Goal: Task Accomplishment & Management: Complete application form

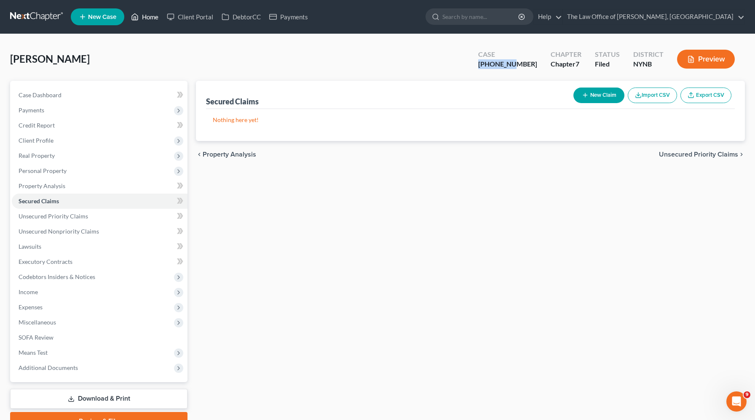
click at [155, 21] on link "Home" at bounding box center [145, 16] width 36 height 15
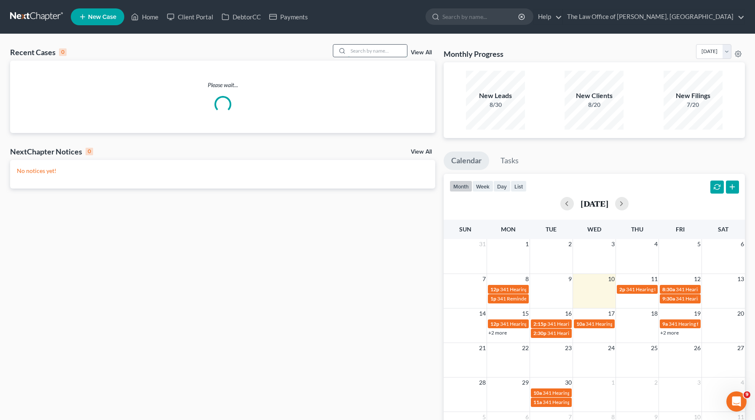
click at [373, 53] on input "search" at bounding box center [377, 51] width 59 height 12
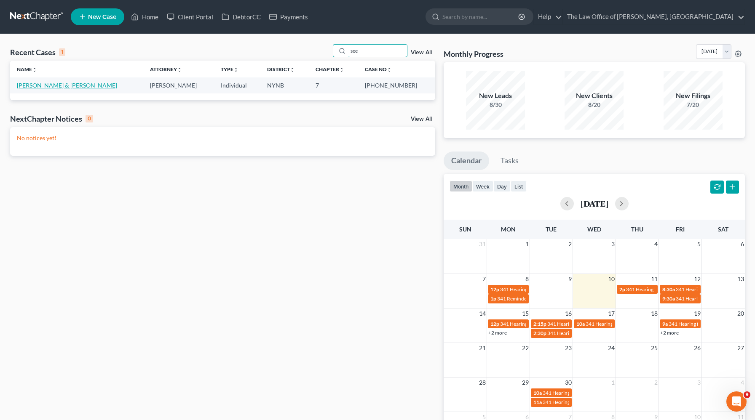
type input "see"
click at [51, 87] on link "[PERSON_NAME] & [PERSON_NAME]" at bounding box center [67, 85] width 100 height 7
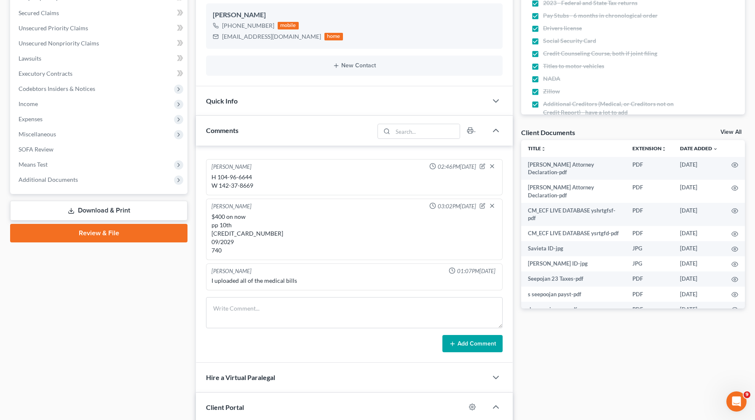
scroll to position [231, 0]
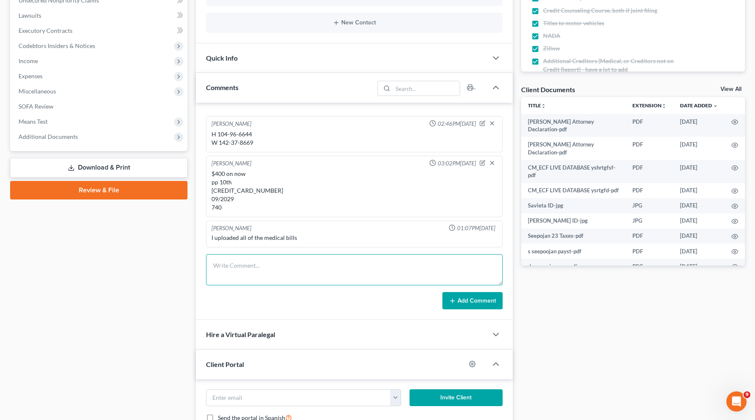
click at [265, 273] on textarea at bounding box center [354, 269] width 297 height 31
click at [263, 263] on textarea "[CREDIT_CARD_NUMBER] 08/2030 107" at bounding box center [354, 269] width 297 height 31
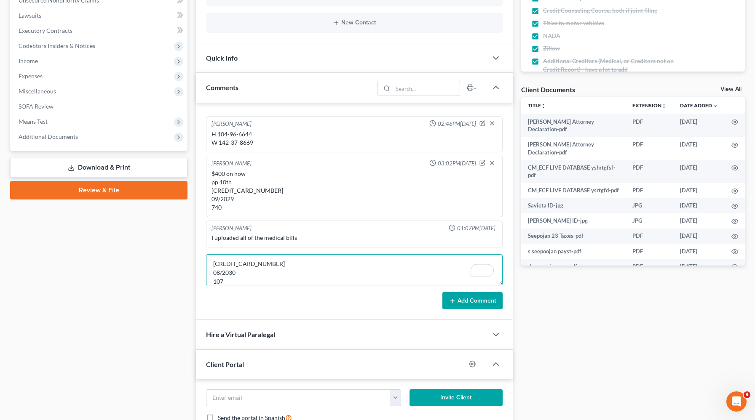
type textarea "[CREDIT_CARD_NUMBER] 08/2030 107"
click at [455, 301] on icon at bounding box center [452, 301] width 7 height 7
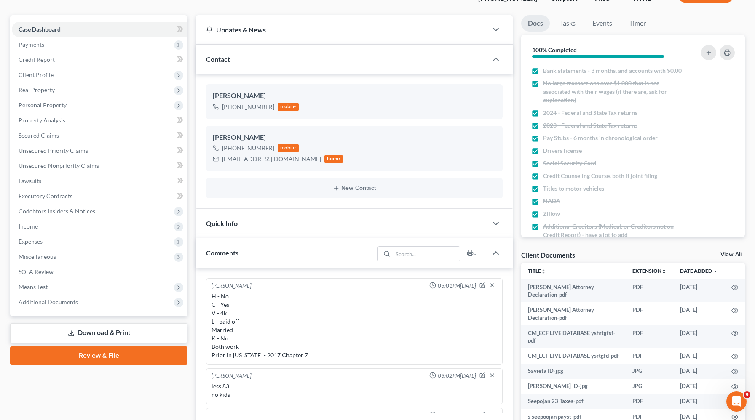
scroll to position [0, 0]
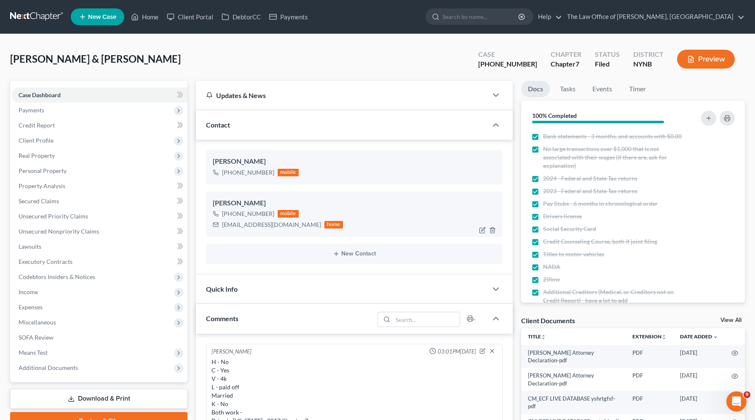
click at [241, 225] on div "[EMAIL_ADDRESS][DOMAIN_NAME]" at bounding box center [271, 225] width 99 height 8
copy div "[EMAIL_ADDRESS][DOMAIN_NAME]"
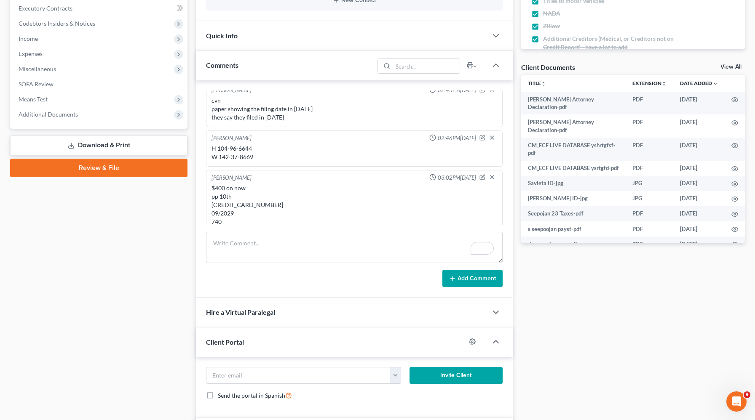
scroll to position [222, 0]
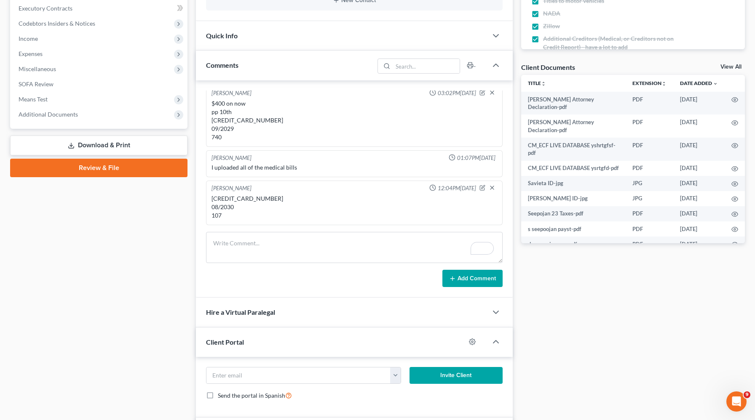
click at [252, 200] on div "[CREDIT_CARD_NUMBER] 08/2030 107" at bounding box center [354, 207] width 286 height 25
copy div "5312-7800-2738-3545"
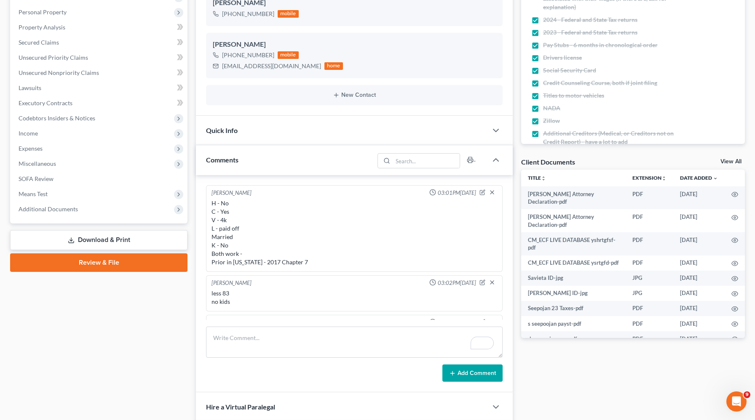
scroll to position [152, 0]
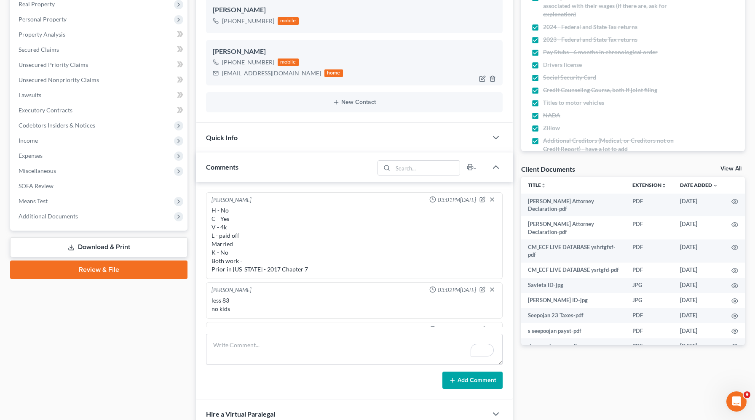
click at [243, 78] on div "savieta71@gmail.com home" at bounding box center [278, 73] width 130 height 11
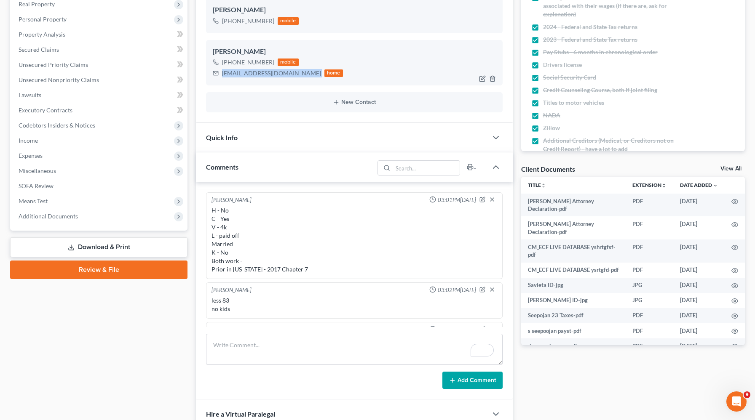
copy div "[EMAIL_ADDRESS][DOMAIN_NAME]"
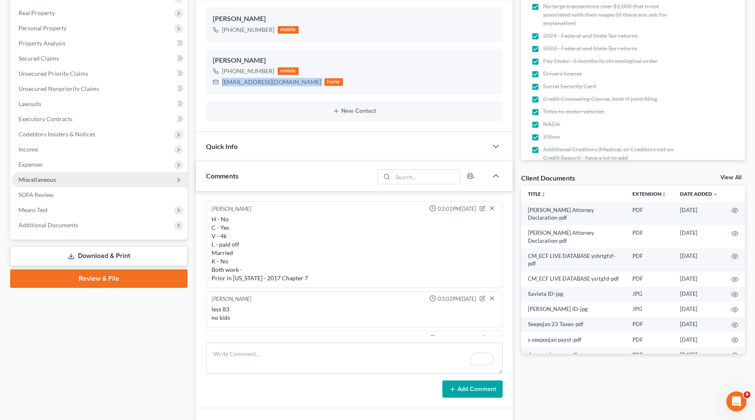
scroll to position [0, 0]
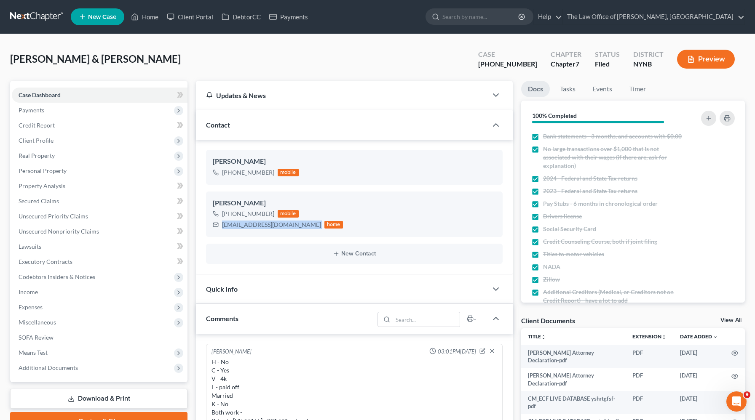
click at [90, 14] on span "New Case" at bounding box center [102, 17] width 28 height 6
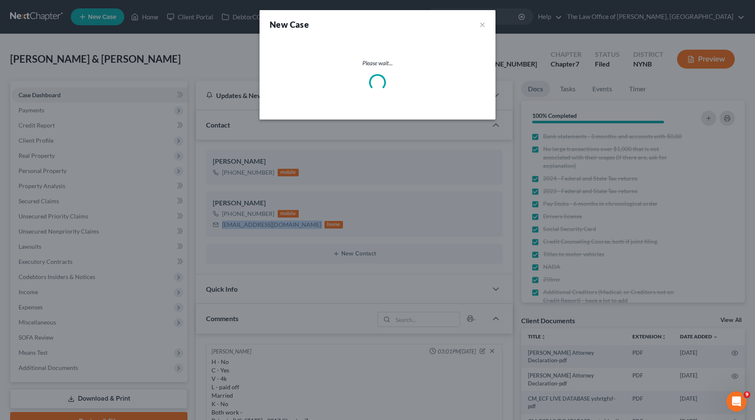
select select "54"
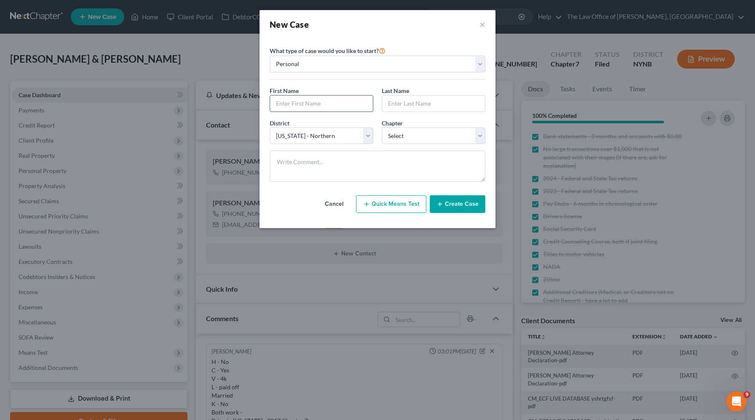
click at [310, 103] on input "text" at bounding box center [321, 104] width 103 height 16
paste input "Janine"
type input "Janine"
click at [391, 105] on input "text" at bounding box center [433, 104] width 103 height 16
paste input "Timko"
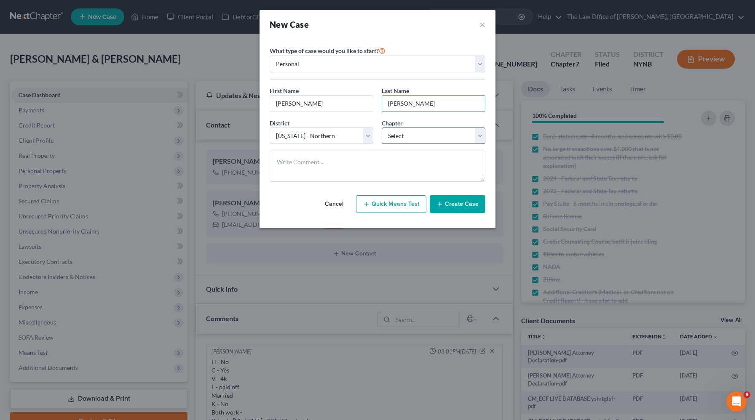
type input "Timko"
click at [403, 132] on select "Select 7 11 12 13" at bounding box center [434, 136] width 104 height 17
select select "0"
click at [382, 128] on select "Select 7 11 12 13" at bounding box center [434, 136] width 104 height 17
click at [356, 169] on textarea "To enrich screen reader interactions, please activate Accessibility in Grammarl…" at bounding box center [378, 166] width 216 height 31
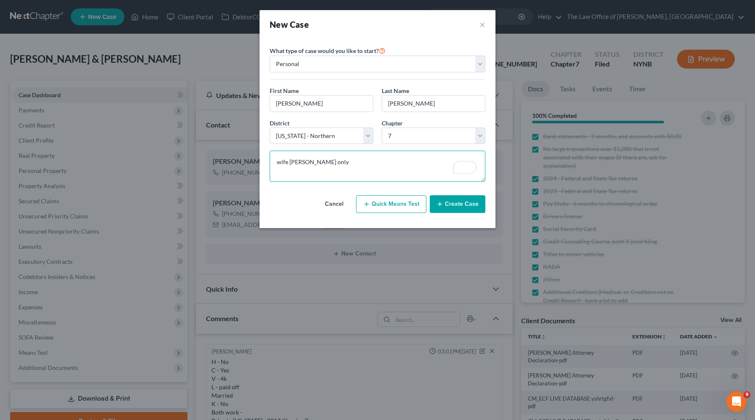
type textarea "wife camper only"
click at [446, 205] on button "Create Case" at bounding box center [458, 204] width 56 height 18
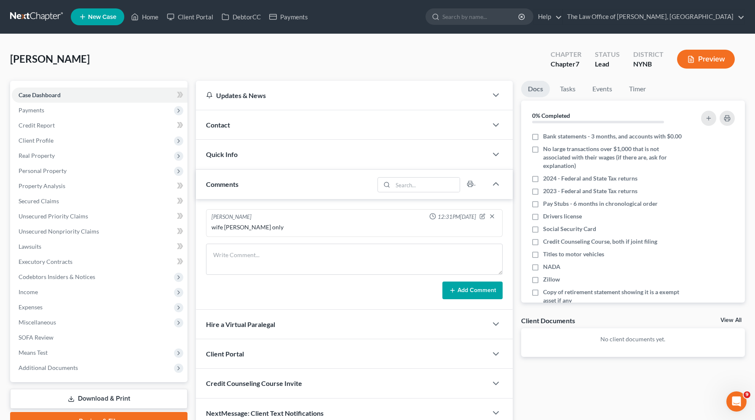
click at [243, 125] on div "Contact" at bounding box center [341, 124] width 291 height 29
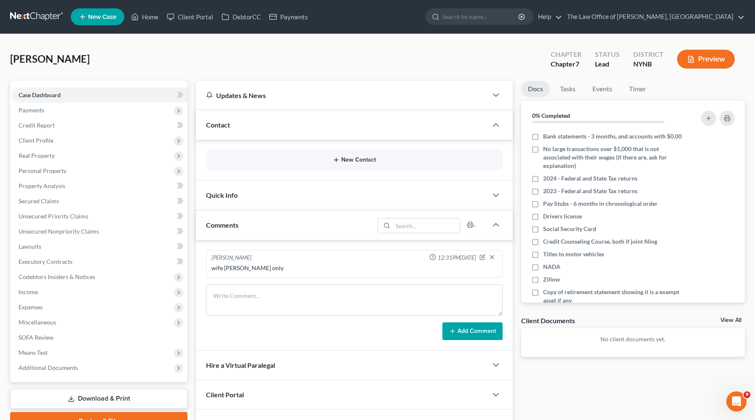
click at [369, 159] on button "New Contact" at bounding box center [354, 160] width 283 height 7
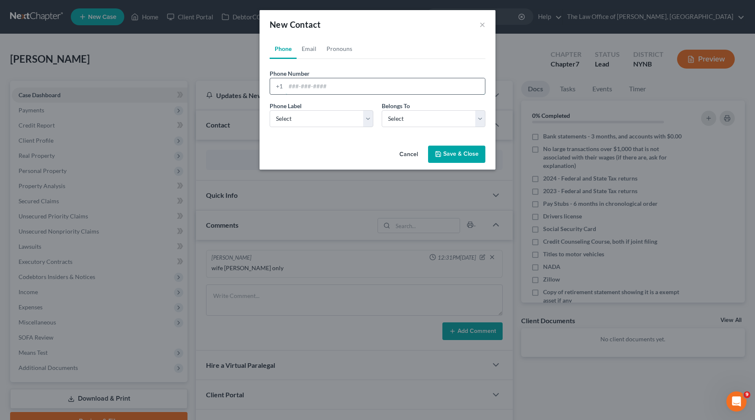
click at [319, 88] on input "tel" at bounding box center [385, 86] width 199 height 16
paste input "518-744-6803"
type input "518-744-6803"
click at [304, 121] on select "Select Mobile Home Work Other" at bounding box center [322, 118] width 104 height 17
select select "0"
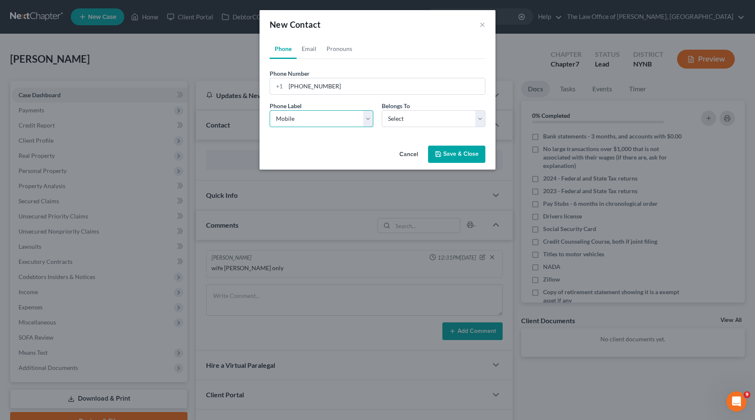
click at [270, 110] on select "Select Mobile Home Work Other" at bounding box center [322, 118] width 104 height 17
click at [406, 120] on select "Select Client Other" at bounding box center [434, 118] width 104 height 17
select select "0"
click at [382, 110] on select "Select Client Other" at bounding box center [434, 118] width 104 height 17
click at [312, 51] on link "Email" at bounding box center [309, 49] width 25 height 20
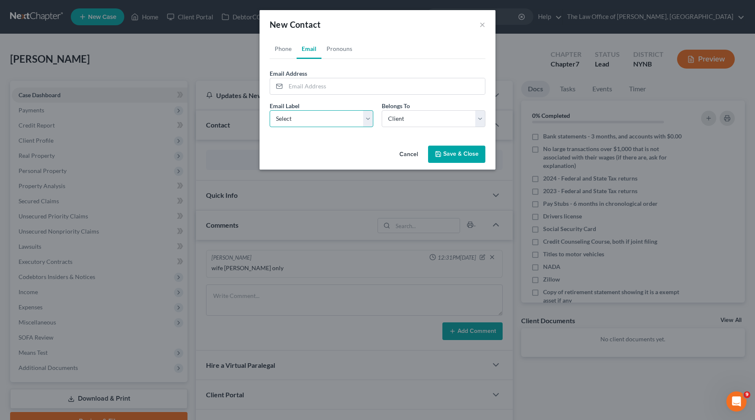
click at [292, 115] on select "Select Home Work Other" at bounding box center [322, 118] width 104 height 17
select select "0"
click at [270, 110] on select "Select Home Work Other" at bounding box center [322, 118] width 104 height 17
click at [284, 50] on link "Phone" at bounding box center [283, 49] width 27 height 20
click at [308, 52] on link "Email" at bounding box center [309, 49] width 25 height 20
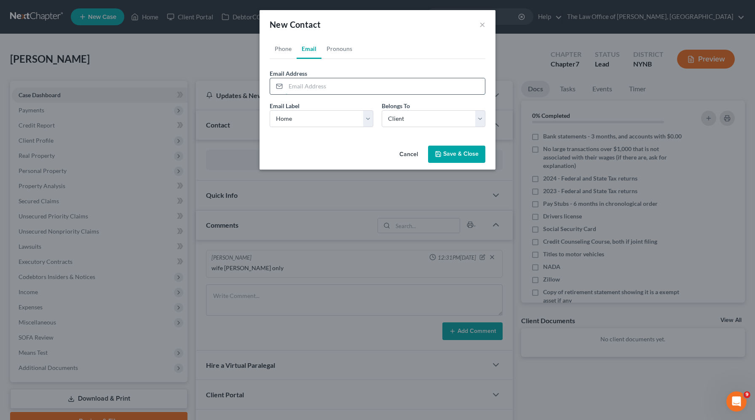
click at [306, 86] on input "email" at bounding box center [385, 86] width 199 height 16
paste input "Janine.timko@gmail.com"
type input "Janine.timko@gmail.com"
click at [451, 152] on button "Save & Close" at bounding box center [456, 155] width 57 height 18
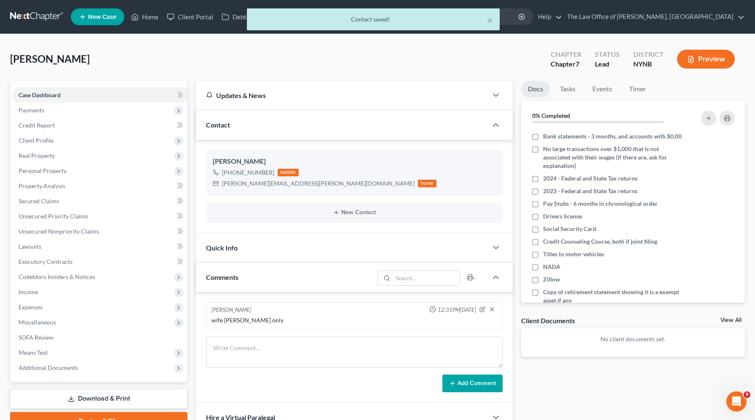
scroll to position [133, 0]
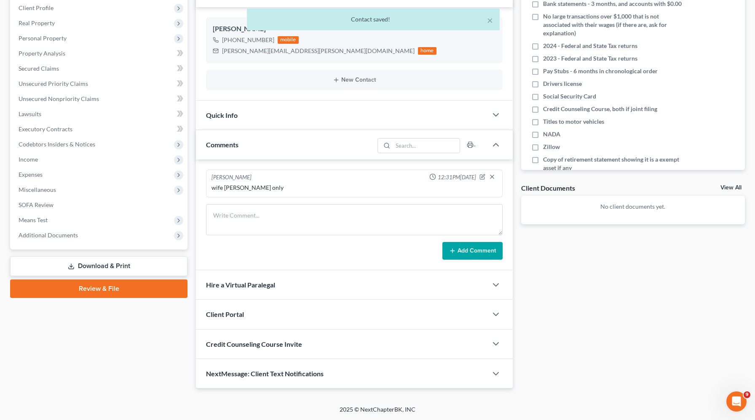
click at [268, 313] on div "Client Portal" at bounding box center [341, 314] width 291 height 29
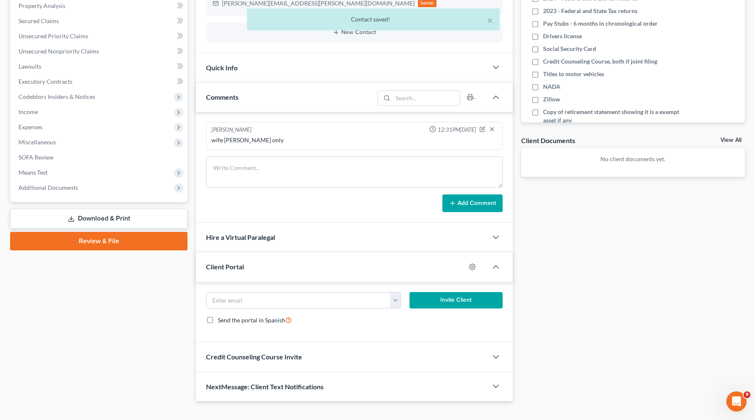
scroll to position [193, 0]
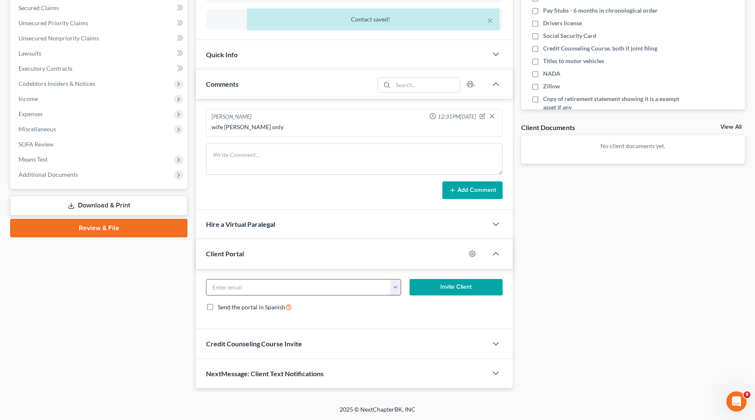
click at [272, 292] on input "email" at bounding box center [298, 288] width 184 height 16
paste input "Janine.timko@gmail.com"
type input "Janine.timko@gmail.com"
click at [447, 282] on button "Invite Client" at bounding box center [455, 287] width 93 height 17
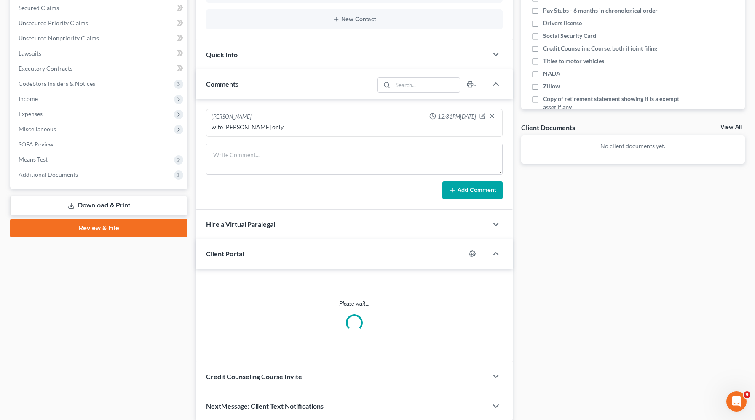
scroll to position [185, 0]
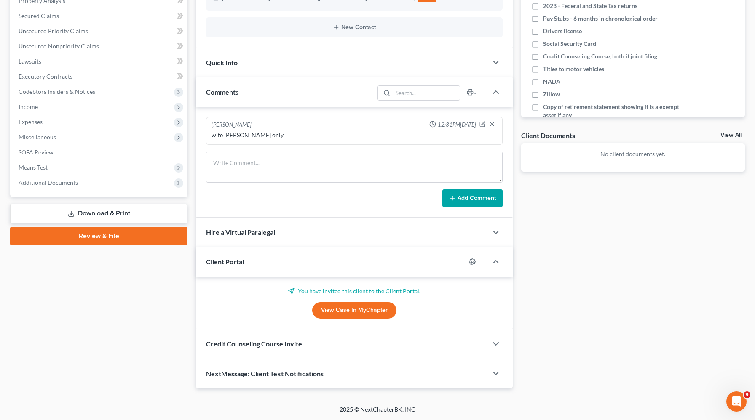
click at [269, 343] on span "Credit Counseling Course Invite" at bounding box center [254, 344] width 96 height 8
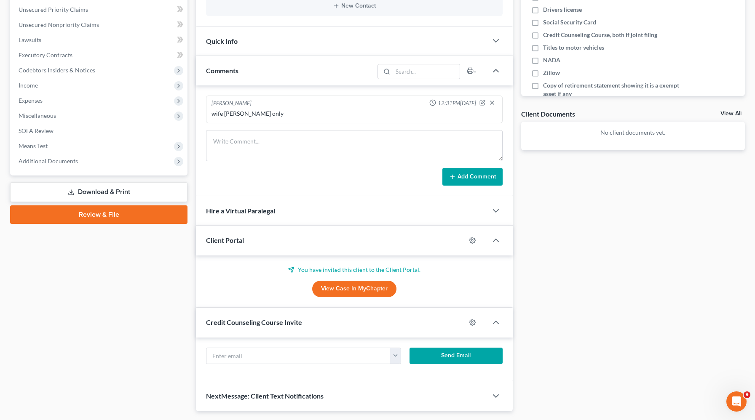
scroll to position [246, 0]
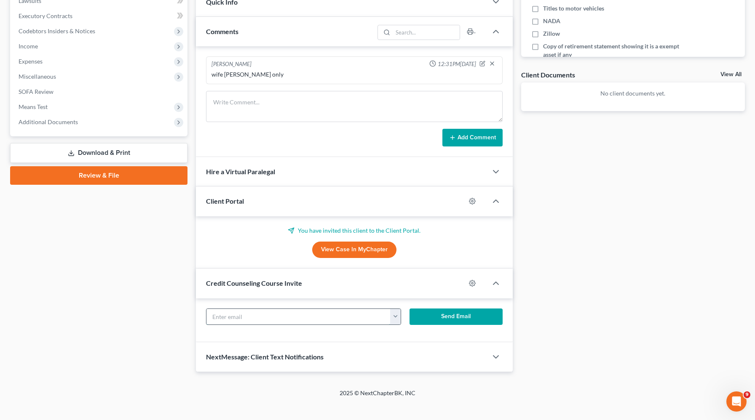
click at [262, 317] on input "text" at bounding box center [298, 317] width 184 height 16
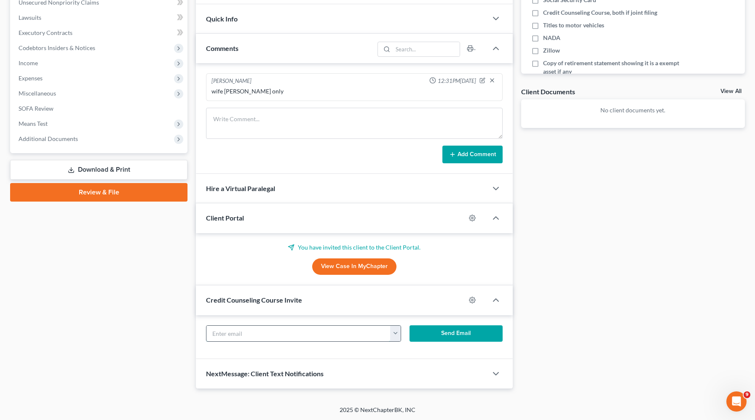
paste input "Janine.timko@gmail.com"
type input "Janine.timko@gmail.com"
click at [456, 338] on button "Send Email" at bounding box center [455, 334] width 93 height 17
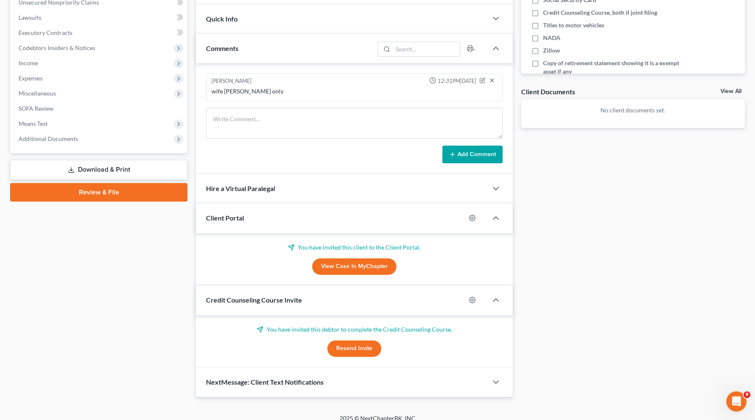
scroll to position [238, 0]
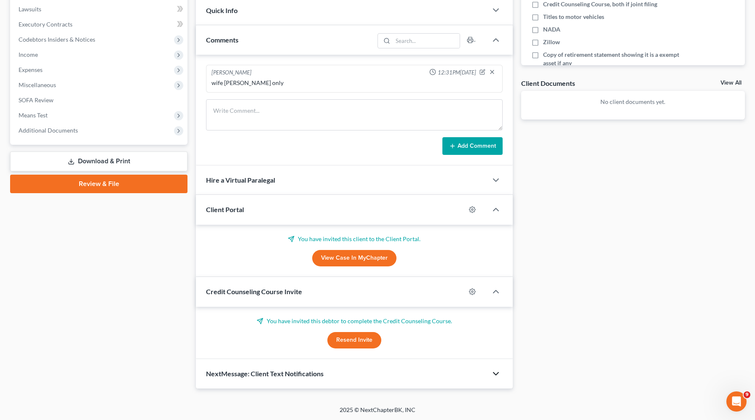
click at [493, 372] on icon "button" at bounding box center [496, 374] width 10 height 10
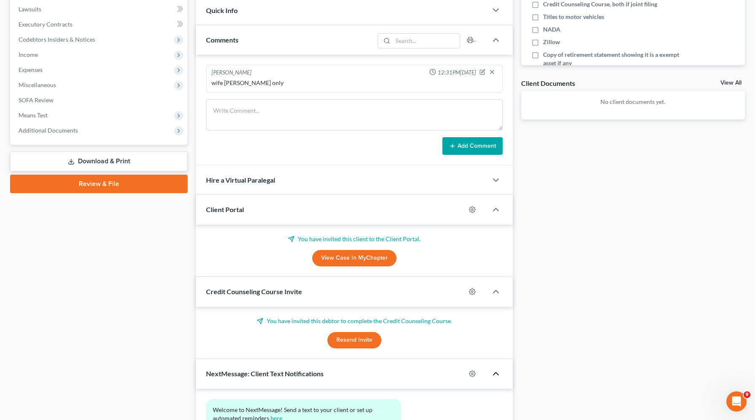
click at [493, 372] on icon "button" at bounding box center [496, 374] width 10 height 10
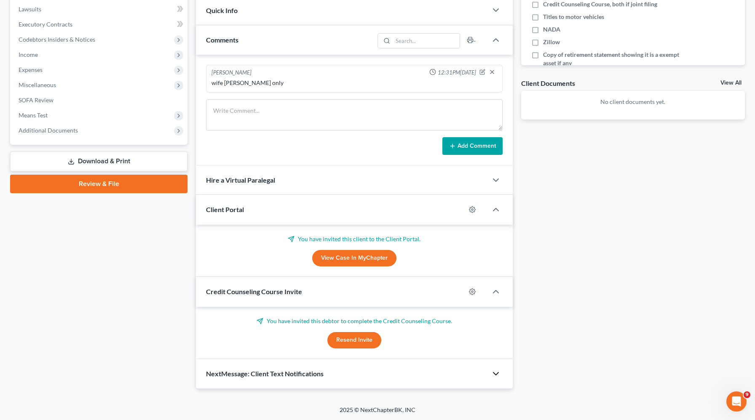
click at [490, 371] on div at bounding box center [499, 374] width 25 height 17
click at [493, 374] on icon "button" at bounding box center [496, 374] width 10 height 10
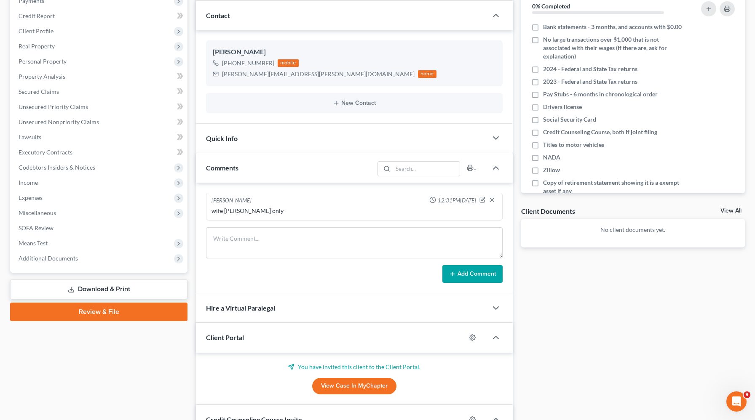
scroll to position [0, 0]
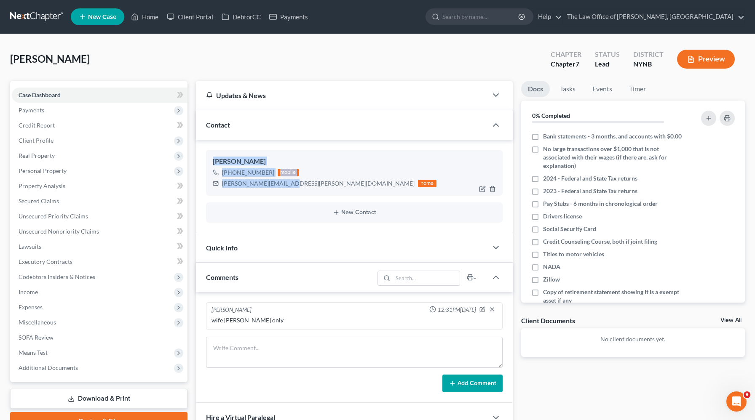
drag, startPoint x: 285, startPoint y: 187, endPoint x: 208, endPoint y: 163, distance: 80.9
click at [208, 163] on div "Janine Timko +1 (518) 744-6803 mobile Janine.timko@gmail.com home" at bounding box center [354, 172] width 297 height 45
copy div "Janine Timko +1 (518) 744-6803 mobile Janine.timko@gmail.com"
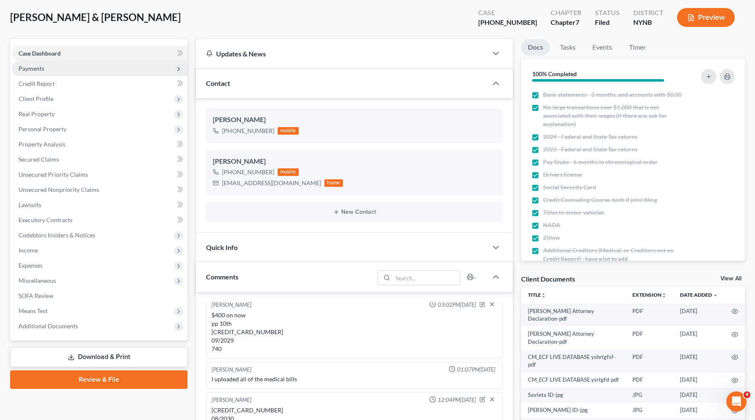
scroll to position [704, 0]
click at [64, 70] on span "Payments" at bounding box center [100, 68] width 176 height 15
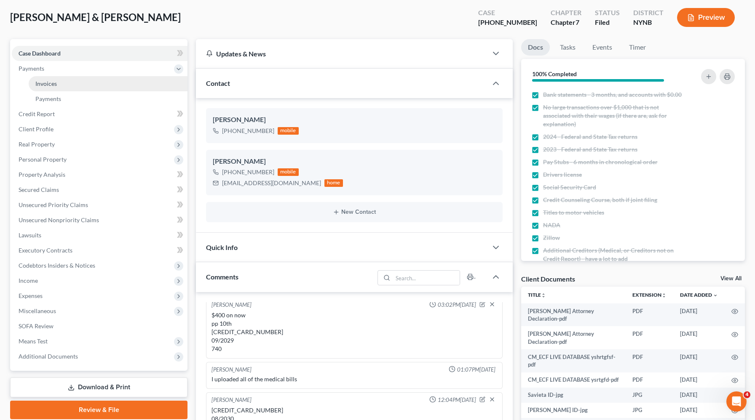
click at [54, 83] on span "Invoices" at bounding box center [45, 83] width 21 height 7
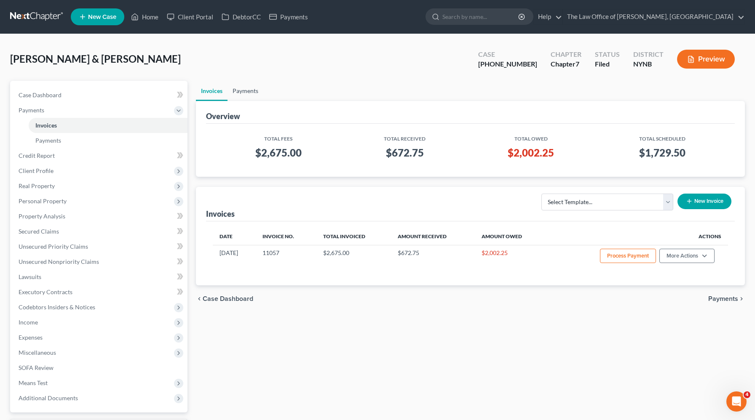
click at [233, 89] on link "Payments" at bounding box center [245, 91] width 36 height 20
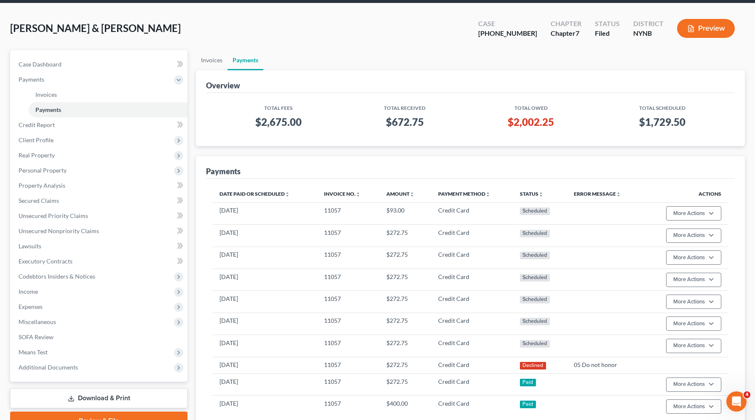
scroll to position [6, 0]
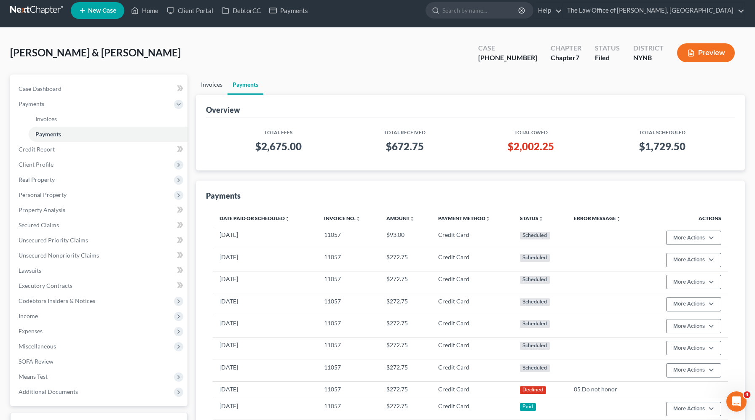
click at [208, 85] on link "Invoices" at bounding box center [212, 85] width 32 height 20
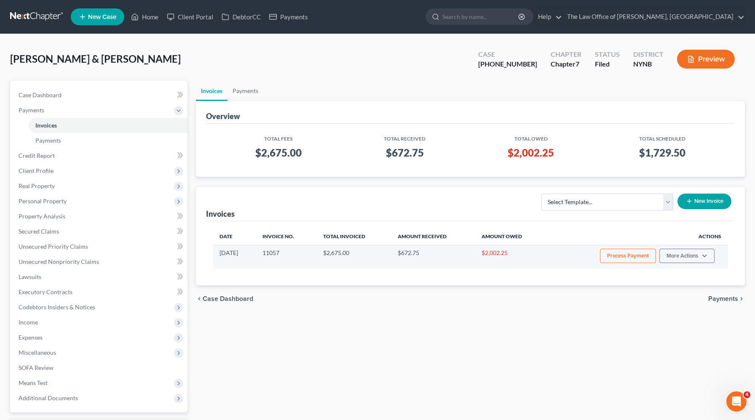
click at [607, 257] on button "Process Payment" at bounding box center [628, 256] width 56 height 14
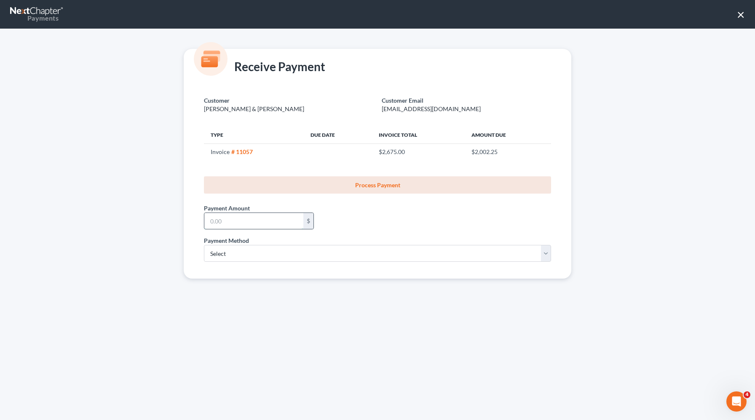
click at [287, 218] on input "text" at bounding box center [253, 221] width 99 height 16
type input "272.76"
click at [250, 254] on select "Select ACH Credit Card" at bounding box center [377, 253] width 347 height 17
select select "1"
click at [204, 245] on select "Select ACH Credit Card" at bounding box center [377, 253] width 347 height 17
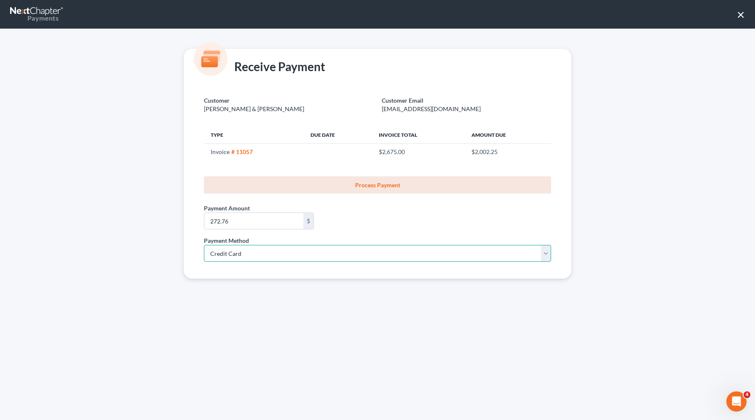
select select "35"
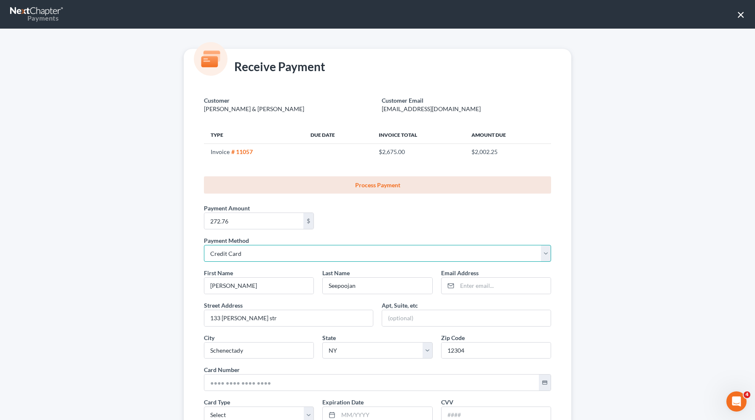
scroll to position [89, 0]
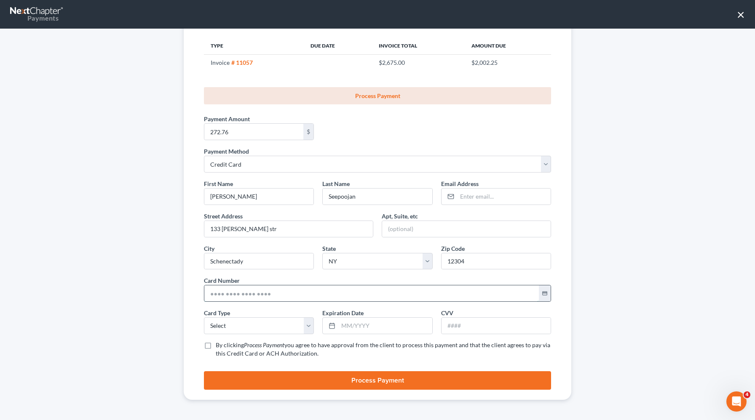
click at [220, 291] on input "text" at bounding box center [371, 294] width 334 height 16
paste input "[CREDIT_CARD_NUMBER]"
type input "[CREDIT_CARD_NUMBER]"
click at [218, 328] on select "Select Visa MasterCard Discover American Express" at bounding box center [259, 326] width 110 height 17
select select "1"
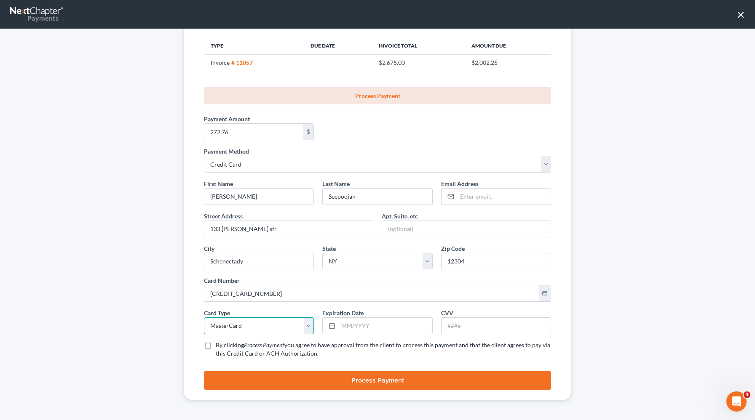
click at [204, 318] on select "Select Visa MasterCard Discover American Express" at bounding box center [259, 326] width 110 height 17
click at [380, 325] on input "text" at bounding box center [385, 326] width 94 height 16
type input "08/2030"
click at [520, 325] on input "text" at bounding box center [495, 326] width 109 height 16
type input "107"
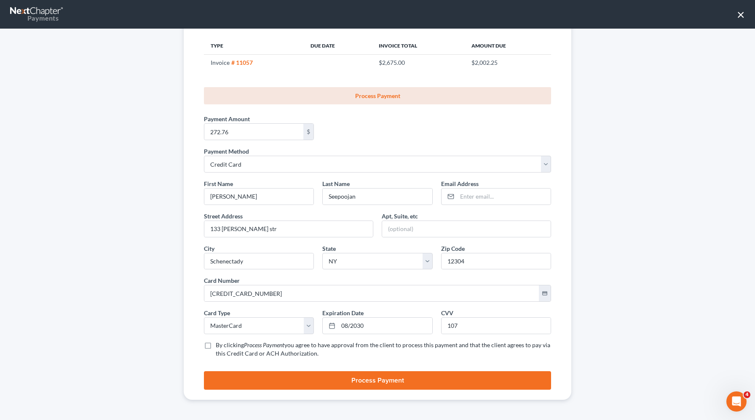
click at [216, 346] on label "By clicking Process Payment you agree to have approval from the client to proce…" at bounding box center [383, 349] width 335 height 17
click at [219, 346] on input "By clicking Process Payment you agree to have approval from the client to proce…" at bounding box center [221, 343] width 5 height 5
checkbox input "true"
click at [259, 379] on button "Process Payment" at bounding box center [377, 381] width 347 height 19
click at [485, 198] on input "email" at bounding box center [504, 197] width 94 height 16
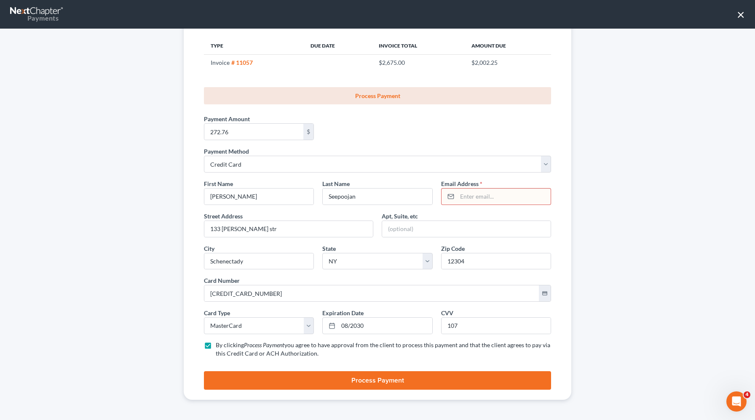
paste input "[EMAIL_ADDRESS][DOMAIN_NAME]"
type input "[EMAIL_ADDRESS][DOMAIN_NAME]"
click at [382, 377] on button "Process Payment" at bounding box center [377, 381] width 347 height 19
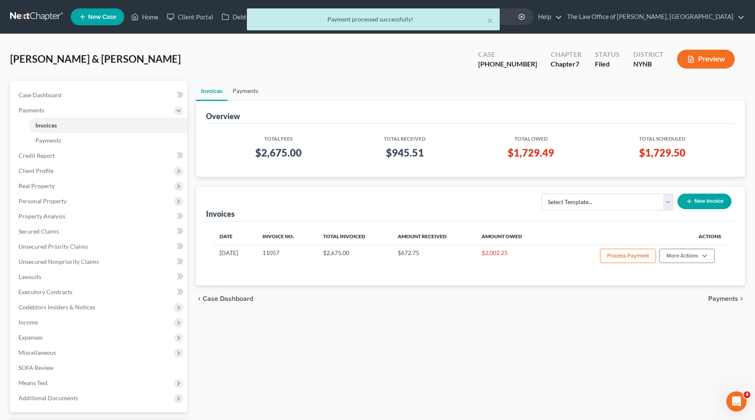
click at [244, 93] on link "Payments" at bounding box center [245, 91] width 36 height 20
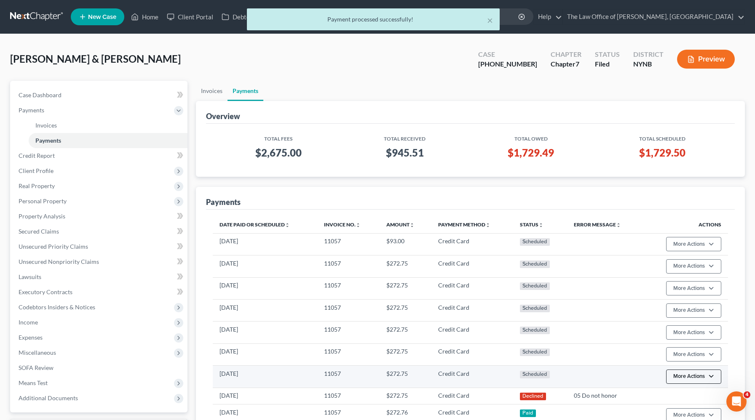
click at [681, 370] on button "More Actions" at bounding box center [693, 377] width 55 height 14
click at [693, 356] on link "Update Payment Method" at bounding box center [705, 359] width 81 height 14
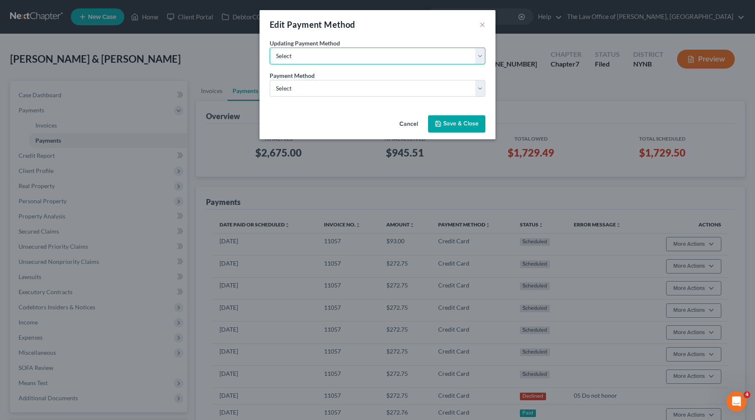
click at [396, 49] on select "Select Update the payment method for this payment only Update payment method fo…" at bounding box center [378, 56] width 216 height 17
select select "future_payments"
click at [270, 48] on select "Select Update the payment method for this payment only Update payment method fo…" at bounding box center [378, 56] width 216 height 17
click at [334, 90] on select "Select ACH Credit Card" at bounding box center [378, 88] width 216 height 17
select select "1"
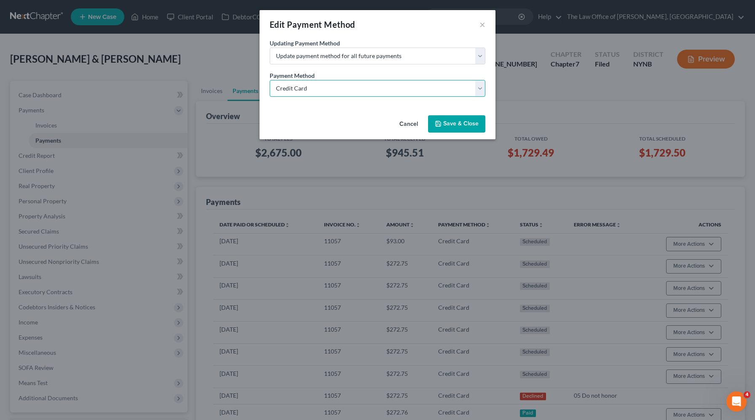
click at [270, 80] on select "Select ACH Credit Card" at bounding box center [378, 88] width 216 height 17
select select "35"
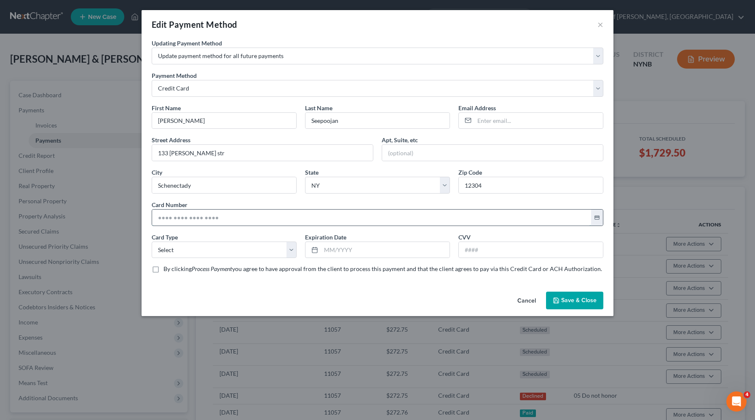
click at [197, 220] on input "text" at bounding box center [371, 218] width 439 height 16
paste input "71"
type input "7"
click at [203, 214] on input "text" at bounding box center [371, 218] width 439 height 16
paste input "[CREDIT_CARD_NUMBER]"
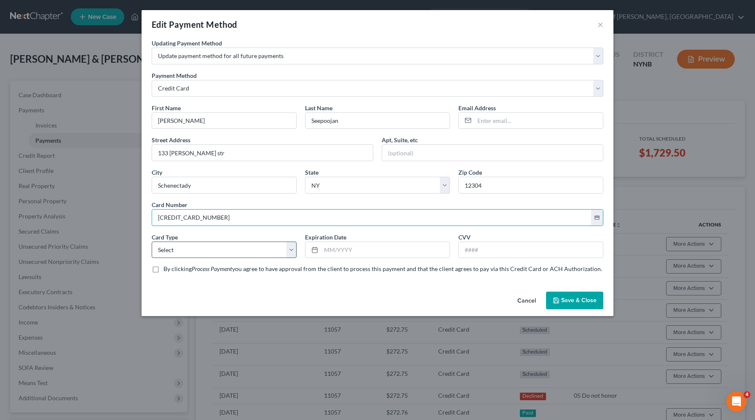
type input "[CREDIT_CARD_NUMBER]"
click at [197, 247] on select "Select Visa MasterCard Discover American Express" at bounding box center [224, 250] width 145 height 17
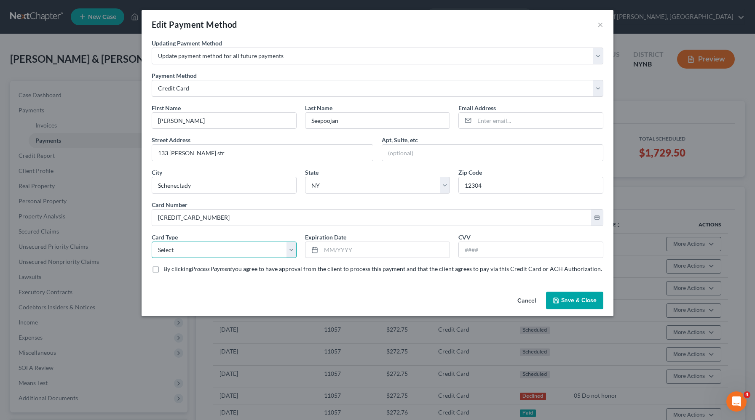
select select "1"
click at [152, 242] on select "Select Visa MasterCard Discover American Express" at bounding box center [224, 250] width 145 height 17
click at [315, 251] on icon at bounding box center [314, 250] width 7 height 7
click at [332, 251] on input "text" at bounding box center [385, 250] width 128 height 16
type input "08/2030"
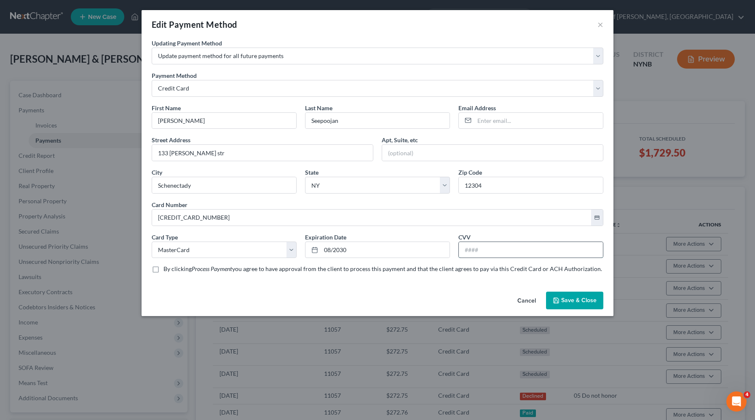
click at [471, 252] on input "text" at bounding box center [531, 250] width 144 height 16
type input "107"
click at [163, 268] on label "By clicking Process Payment you agree to have approval from the client to proce…" at bounding box center [382, 269] width 438 height 8
click at [167, 268] on input "By clicking Process Payment you agree to have approval from the client to proce…" at bounding box center [169, 267] width 5 height 5
checkbox input "true"
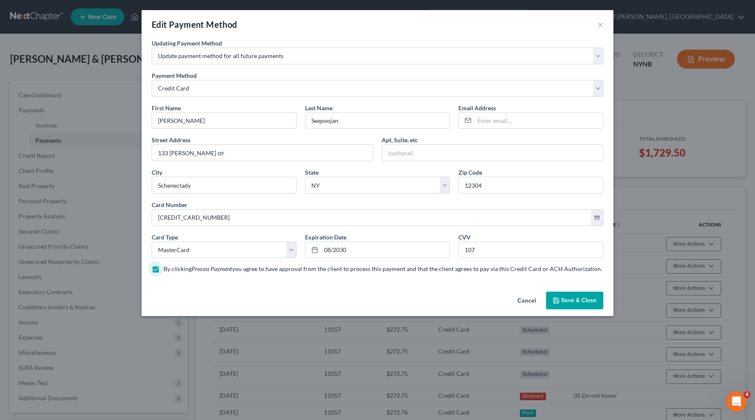
click at [570, 304] on button "Save & Close" at bounding box center [574, 301] width 57 height 18
click at [511, 123] on input "email" at bounding box center [538, 121] width 128 height 16
paste input "[EMAIL_ADDRESS][DOMAIN_NAME]"
type input "[EMAIL_ADDRESS][DOMAIN_NAME]"
click at [574, 298] on button "Save & Close" at bounding box center [574, 301] width 57 height 18
